Goal: Task Accomplishment & Management: Manage account settings

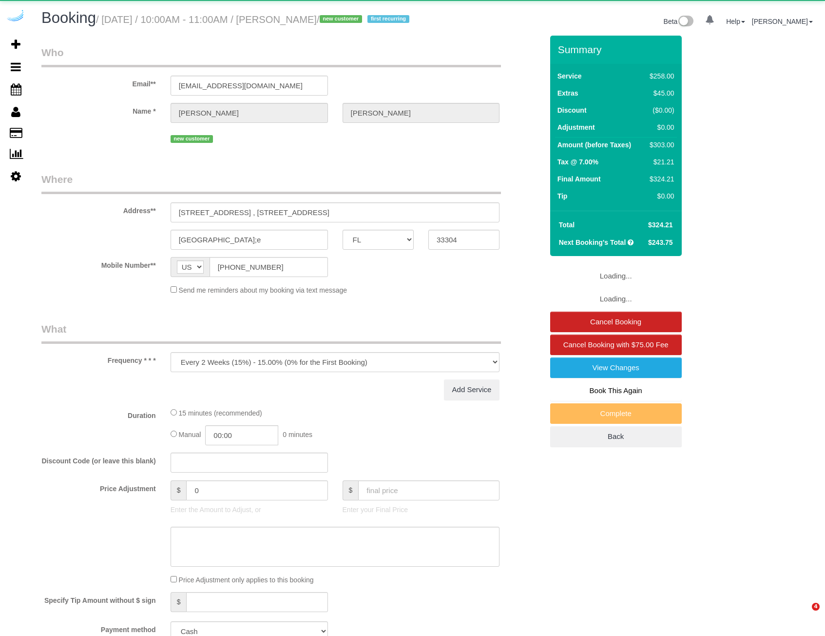
select select "FL"
select select "spot1"
select select "5"
select select "number:9"
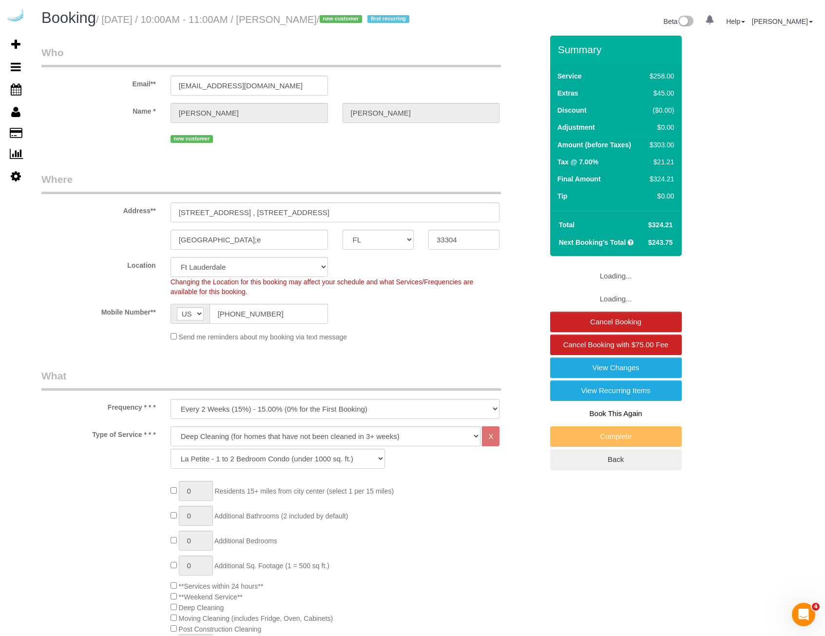
select select "object:5506"
select select "spot18"
drag, startPoint x: 307, startPoint y: 222, endPoint x: 454, endPoint y: 211, distance: 147.2
click at [454, 211] on div "Address** [STREET_ADDRESS] , [STREET_ADDRESS]" at bounding box center [292, 197] width 516 height 50
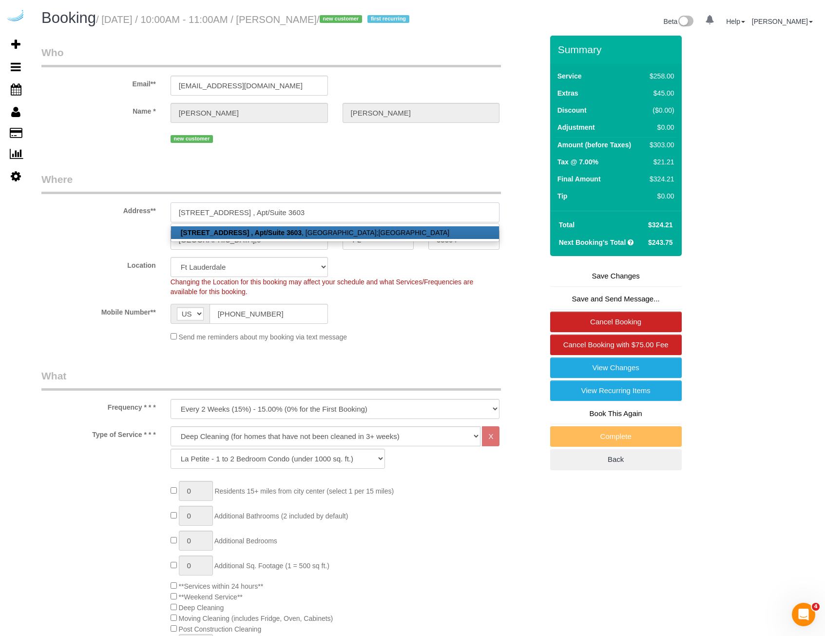
type input "[STREET_ADDRESS] , Apt/Suite 3603"
click at [256, 250] on input "[GEOGRAPHIC_DATA];e" at bounding box center [249, 240] width 157 height 20
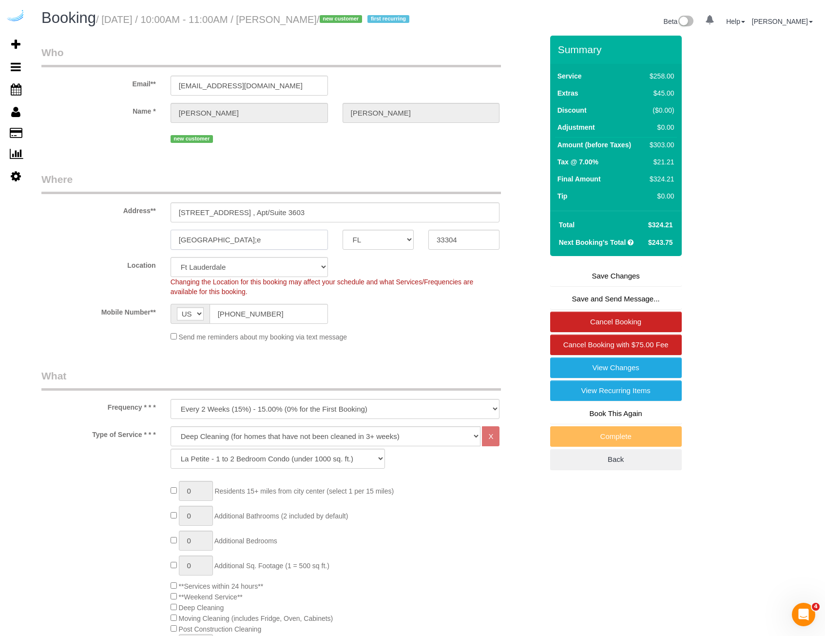
click at [232, 250] on input "[GEOGRAPHIC_DATA];e" at bounding box center [249, 240] width 157 height 20
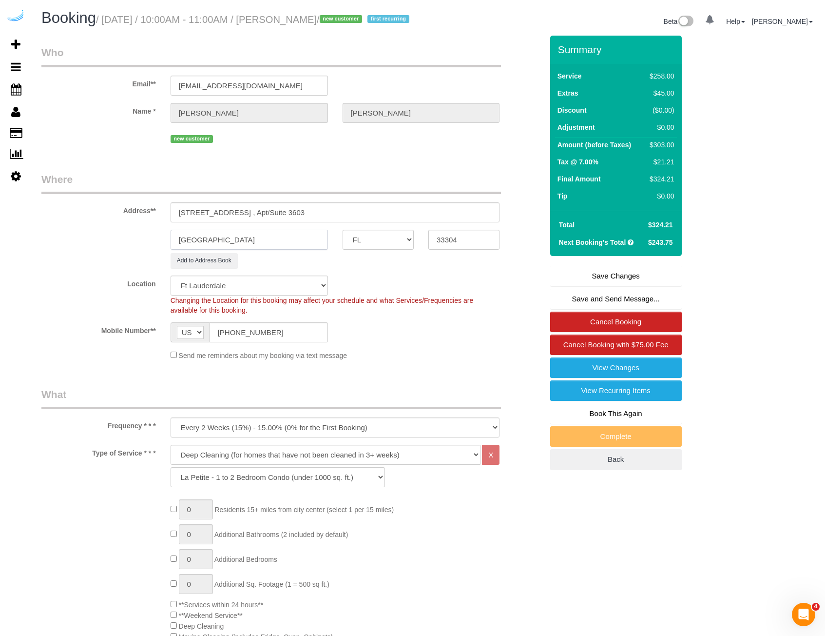
click at [252, 250] on input "[GEOGRAPHIC_DATA]" at bounding box center [249, 240] width 157 height 20
type input "[GEOGRAPHIC_DATA]"
click at [52, 250] on div "[GEOGRAPHIC_DATA] AK AL AR AZ CA CO CT DC DE [GEOGRAPHIC_DATA] [GEOGRAPHIC_DATA…" at bounding box center [292, 240] width 516 height 20
click at [255, 222] on input "[STREET_ADDRESS] , Apt/Suite 3603" at bounding box center [336, 212] width 330 height 20
type input "[STREET_ADDRESS]"
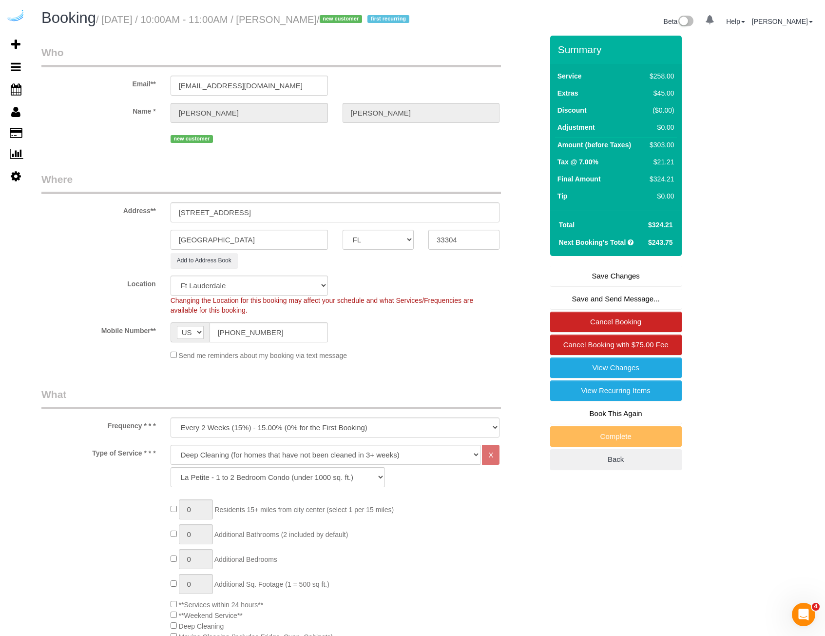
click at [55, 303] on div "Location Pro Housekeepers [GEOGRAPHIC_DATA] [GEOGRAPHIC_DATA] [GEOGRAPHIC_DATA]…" at bounding box center [292, 294] width 516 height 39
click at [593, 286] on link "Save Changes" at bounding box center [616, 276] width 132 height 20
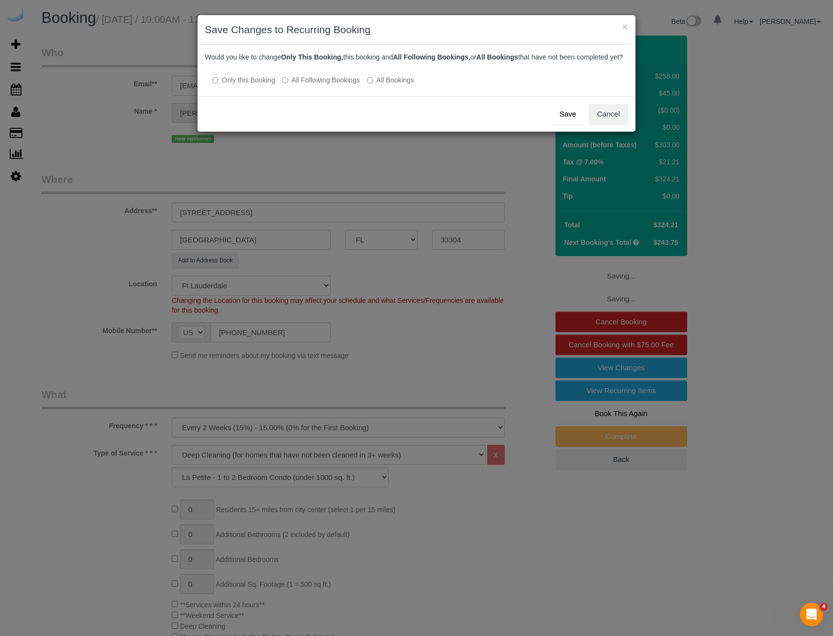
click at [566, 121] on button "Save" at bounding box center [567, 114] width 33 height 20
